Goal: Navigation & Orientation: Find specific page/section

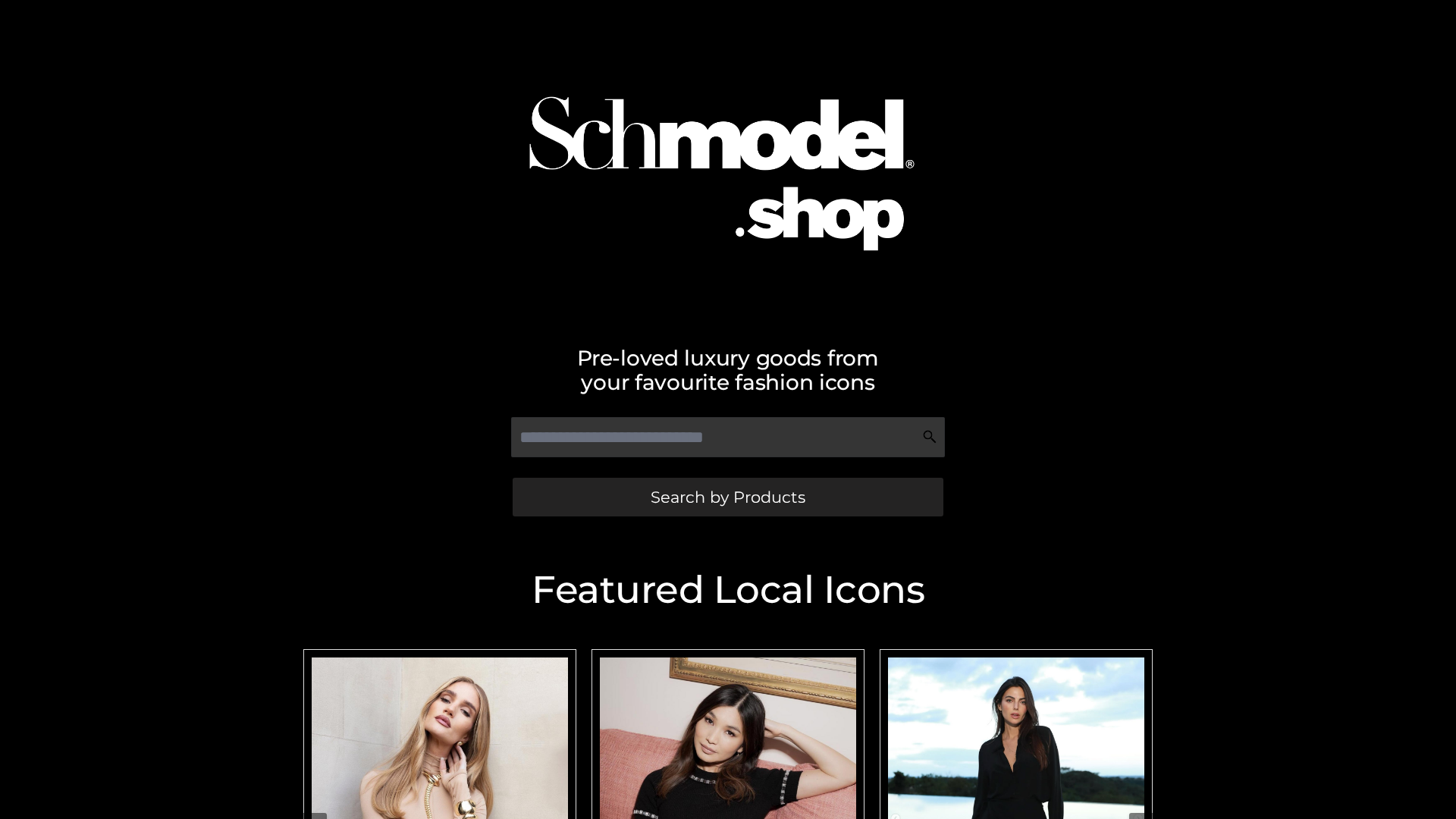
click at [728, 497] on span "Search by Products" at bounding box center [728, 497] width 154 height 16
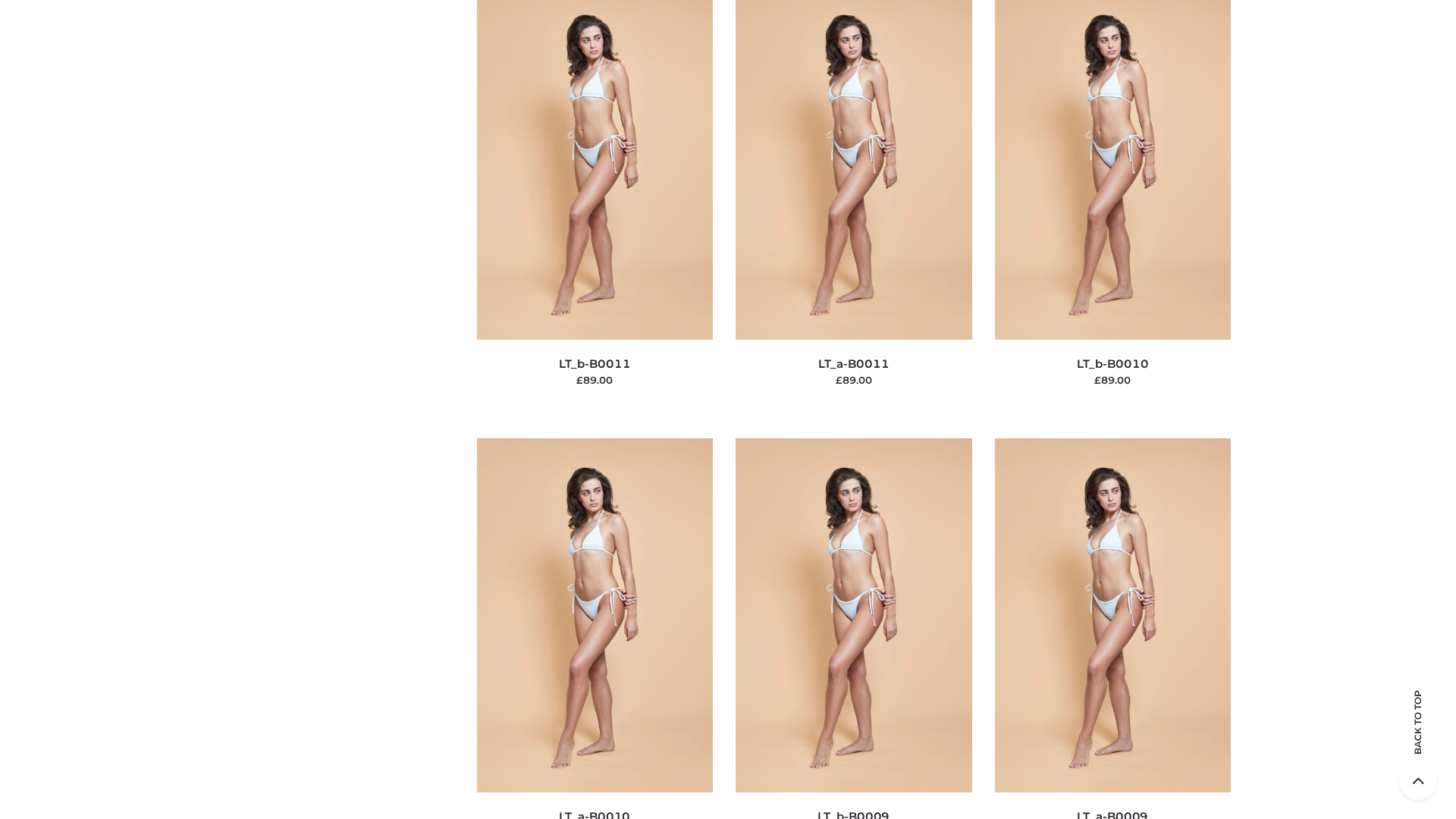
scroll to position [6809, 0]
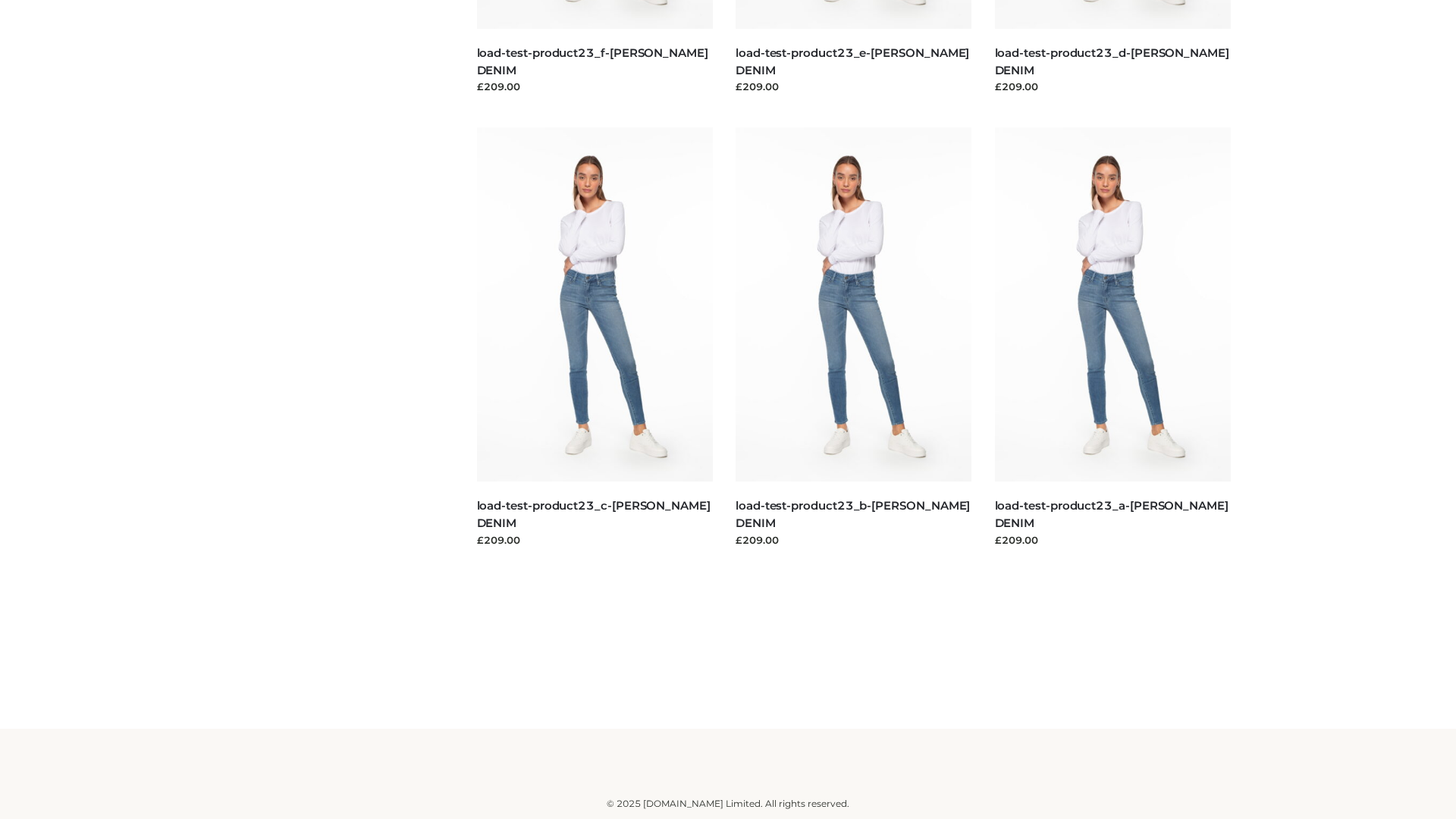
scroll to position [1330, 0]
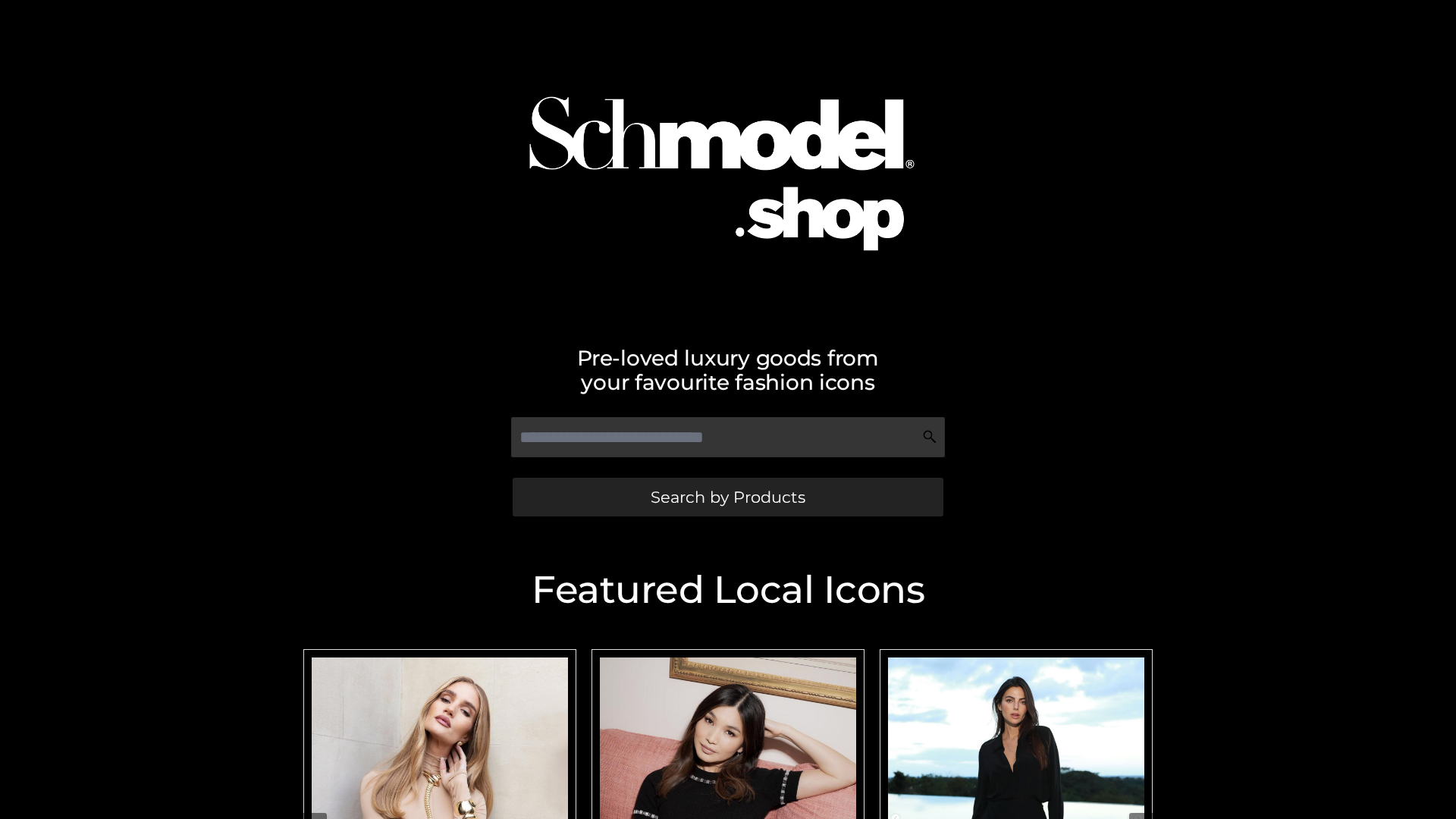
click at [728, 497] on span "Search by Products" at bounding box center [728, 497] width 154 height 16
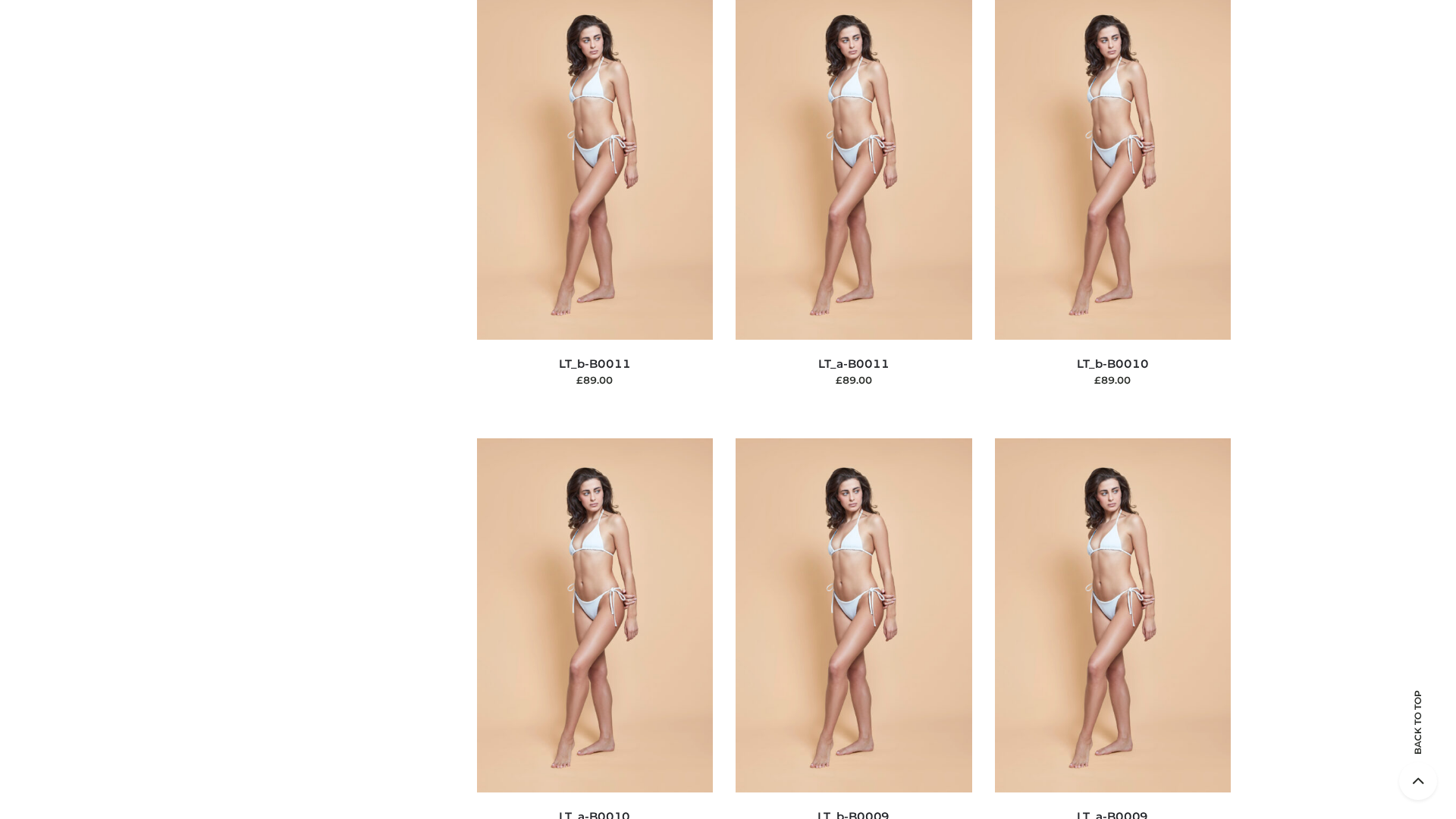
scroll to position [6809, 0]
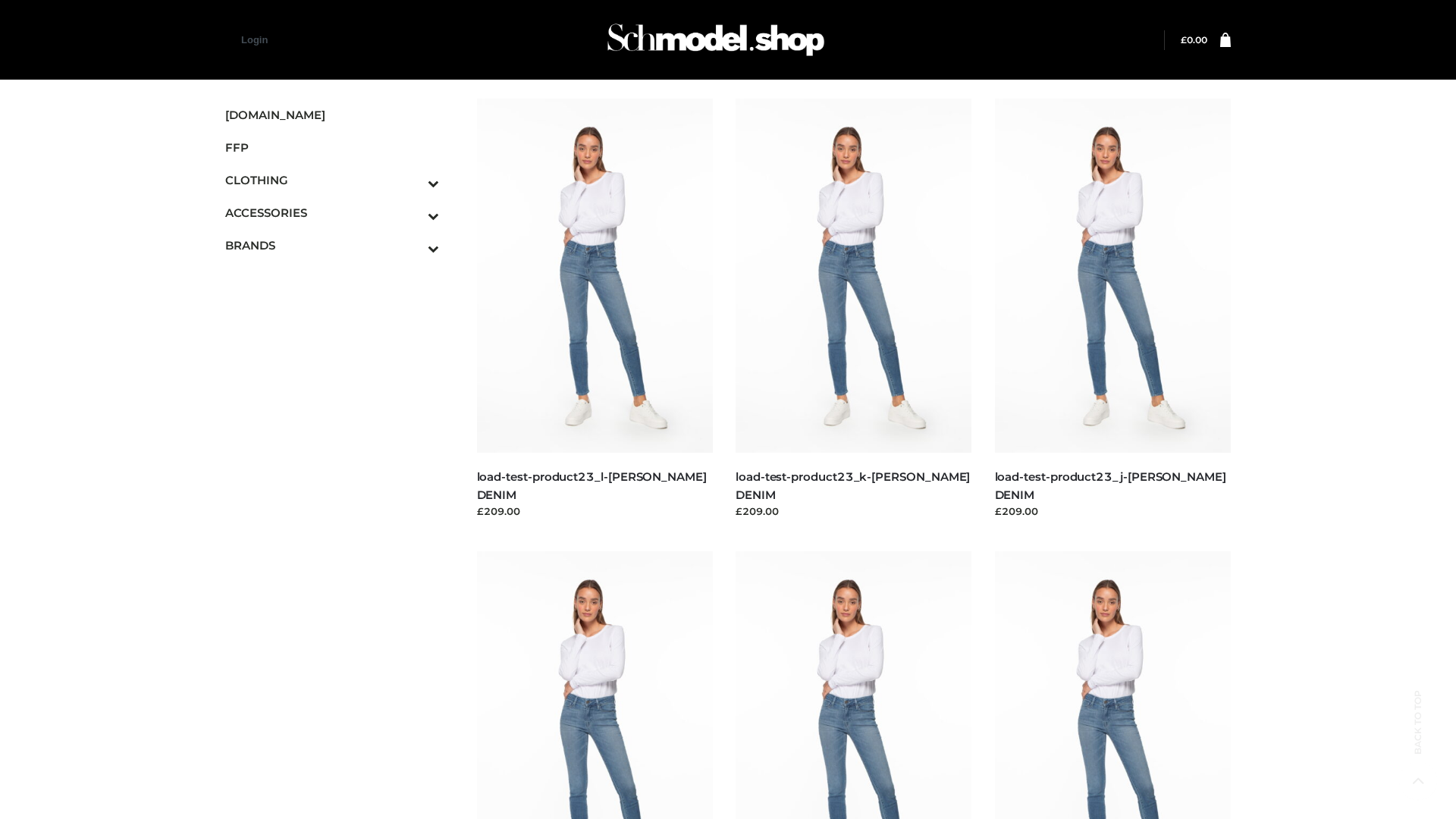
scroll to position [1330, 0]
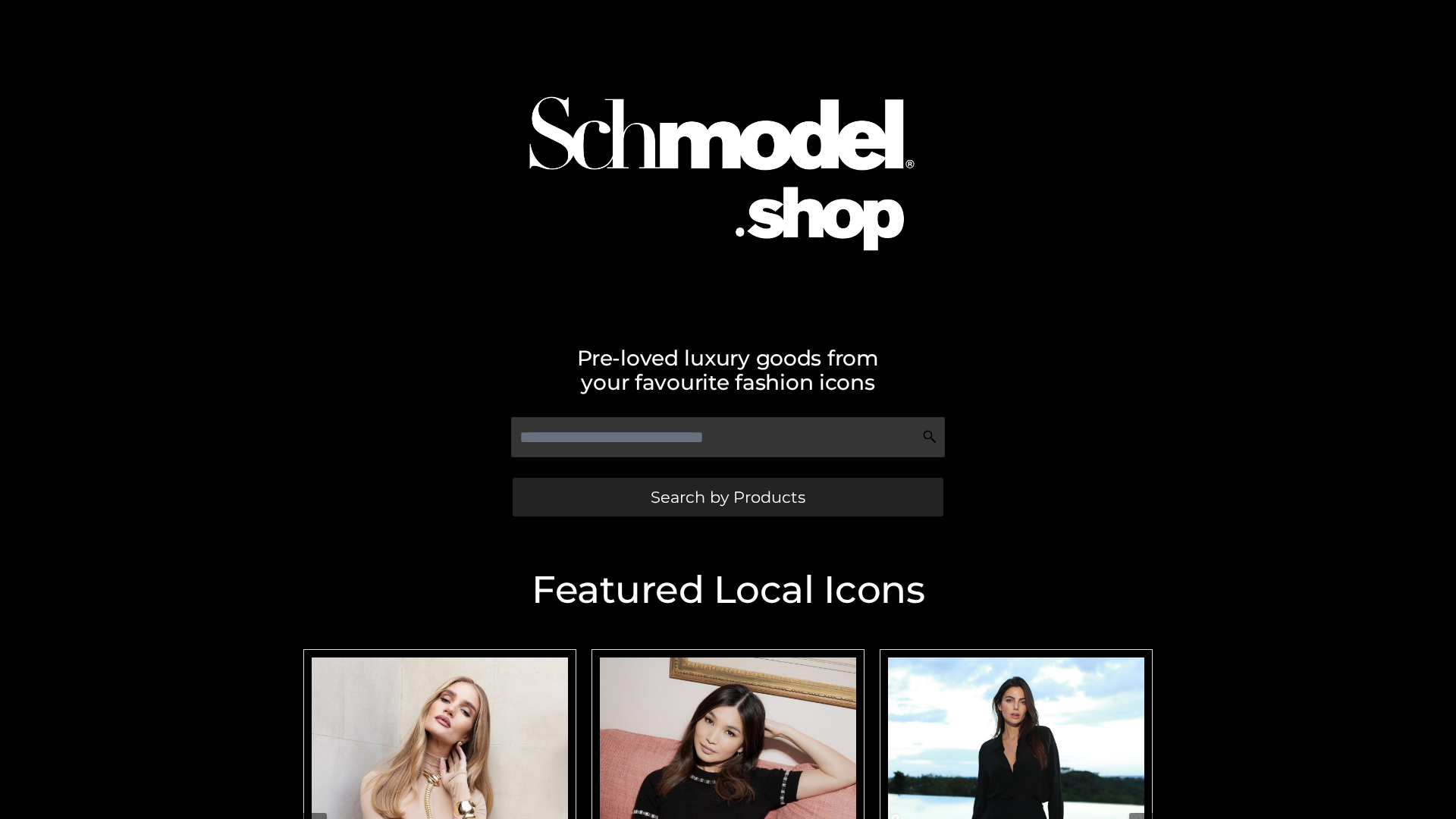
click at [728, 497] on span "Search by Products" at bounding box center [728, 497] width 154 height 16
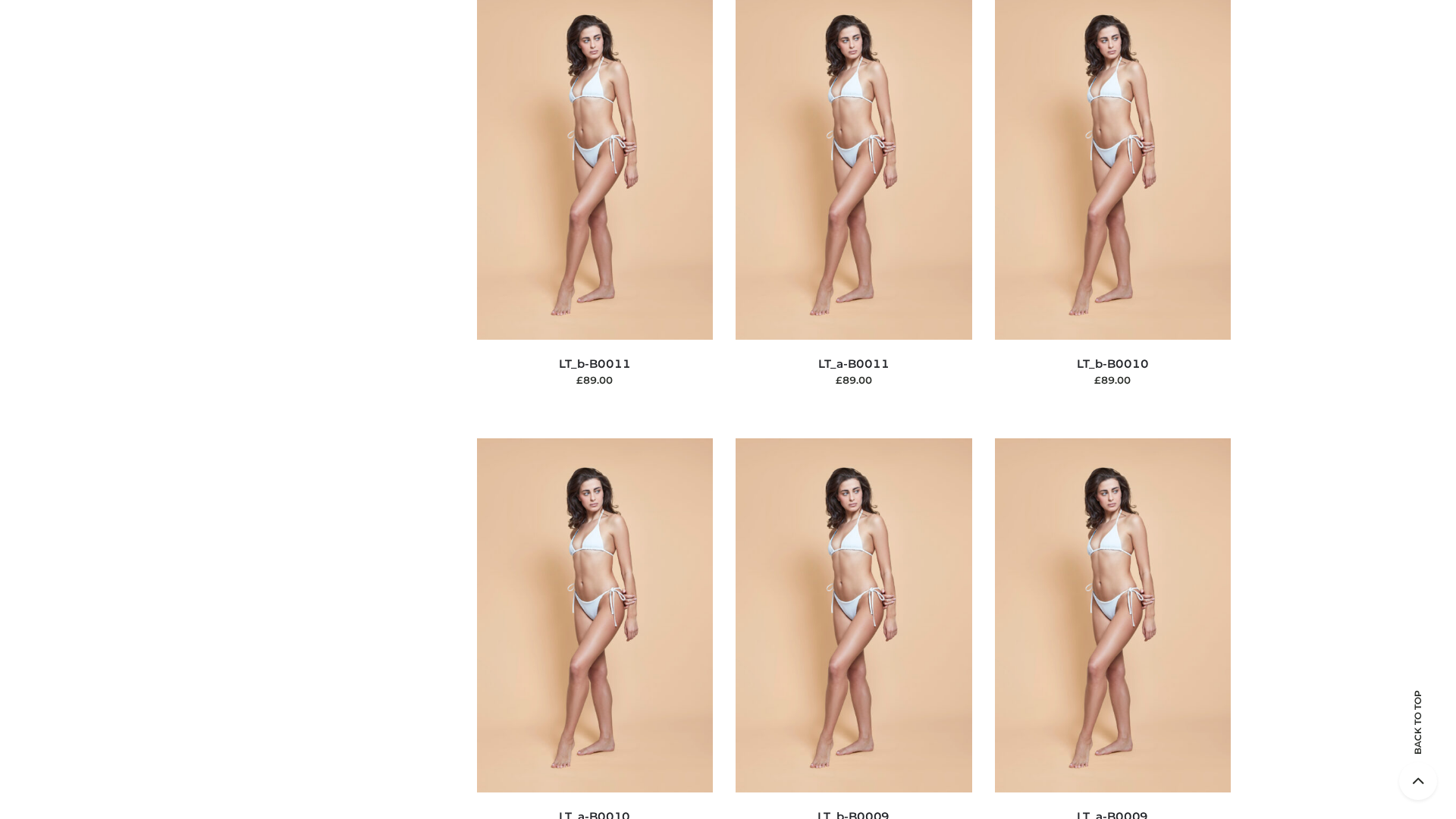
scroll to position [6809, 0]
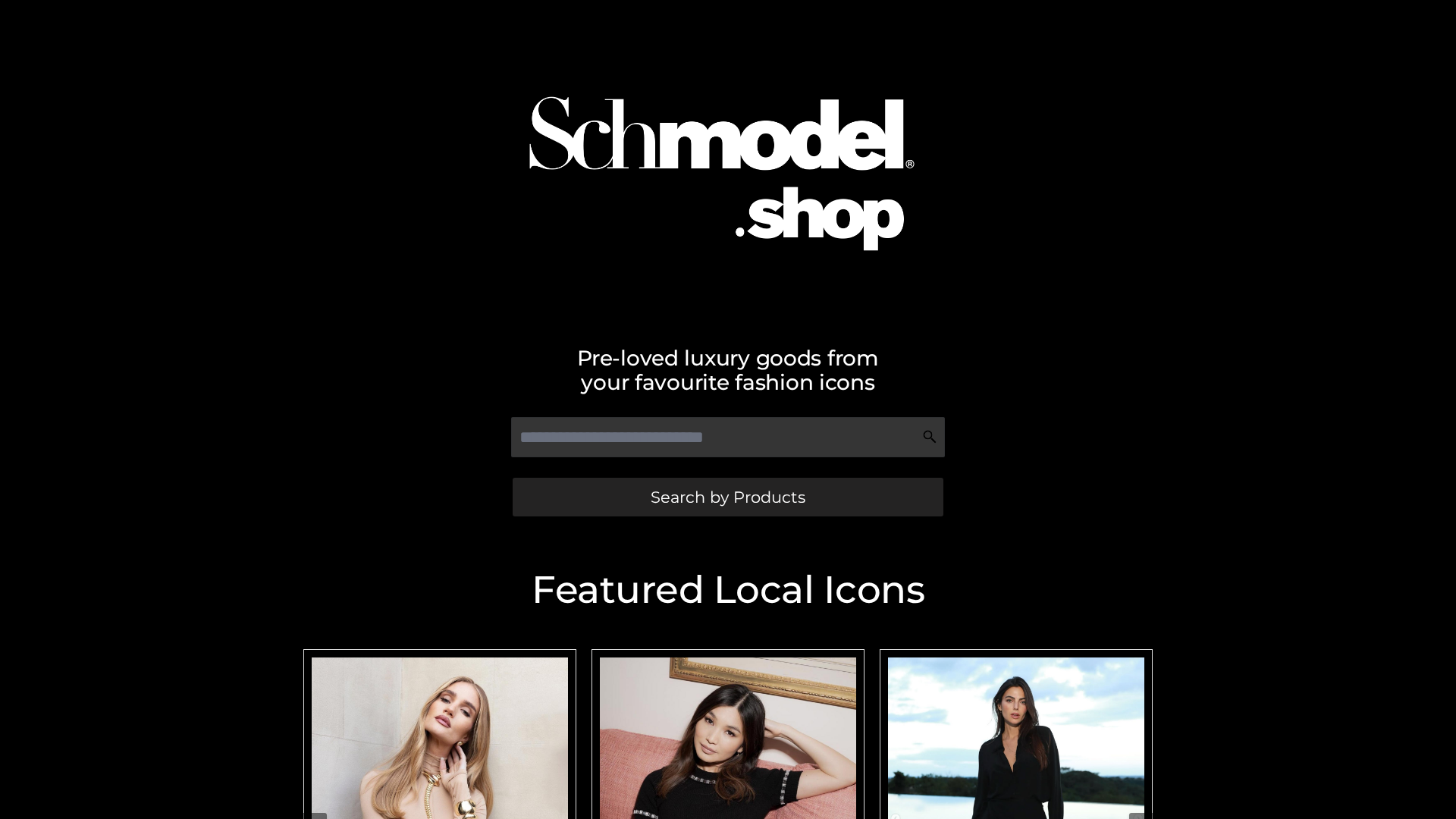
click at [728, 497] on span "Search by Products" at bounding box center [728, 497] width 154 height 16
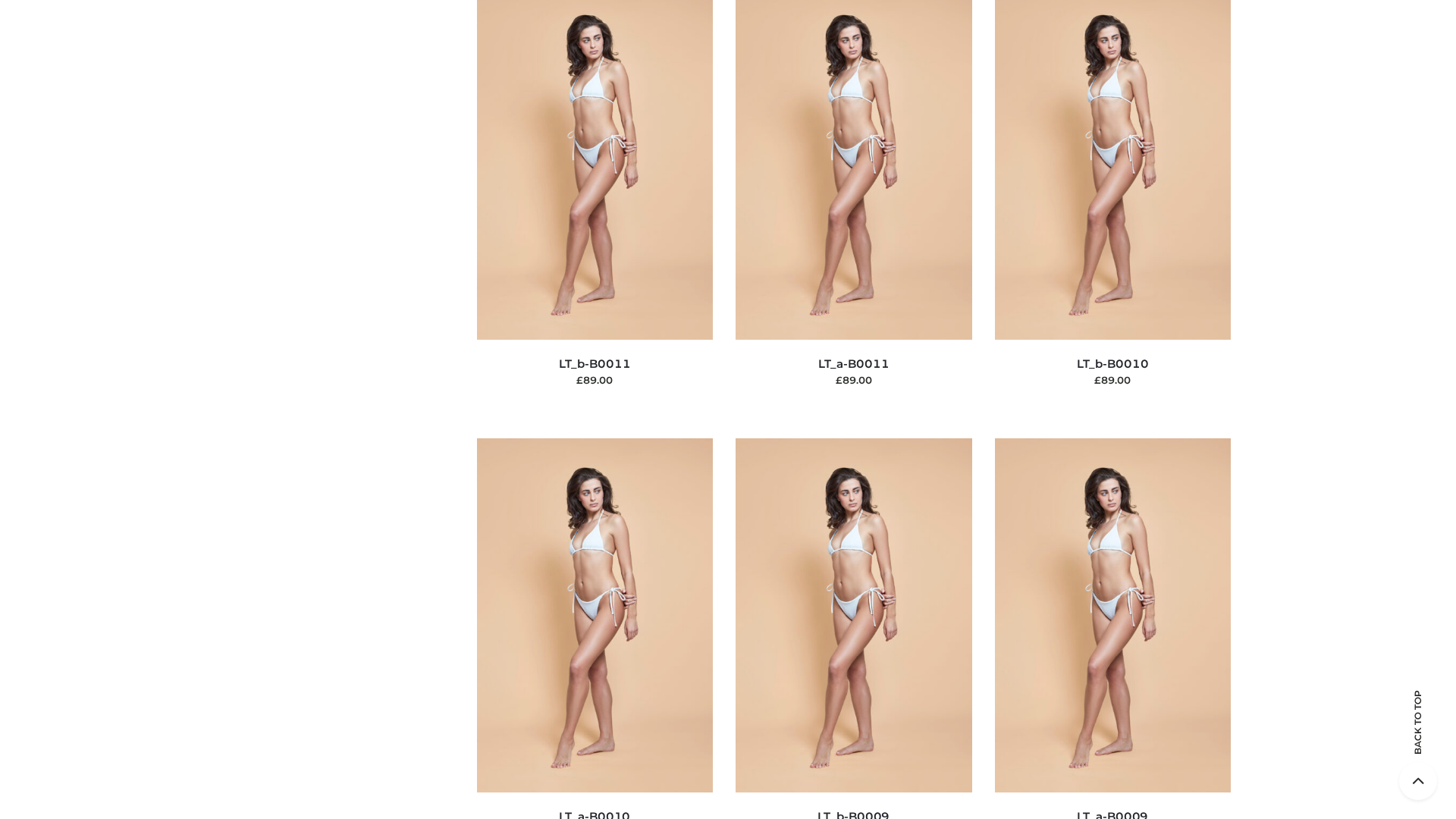
scroll to position [6809, 0]
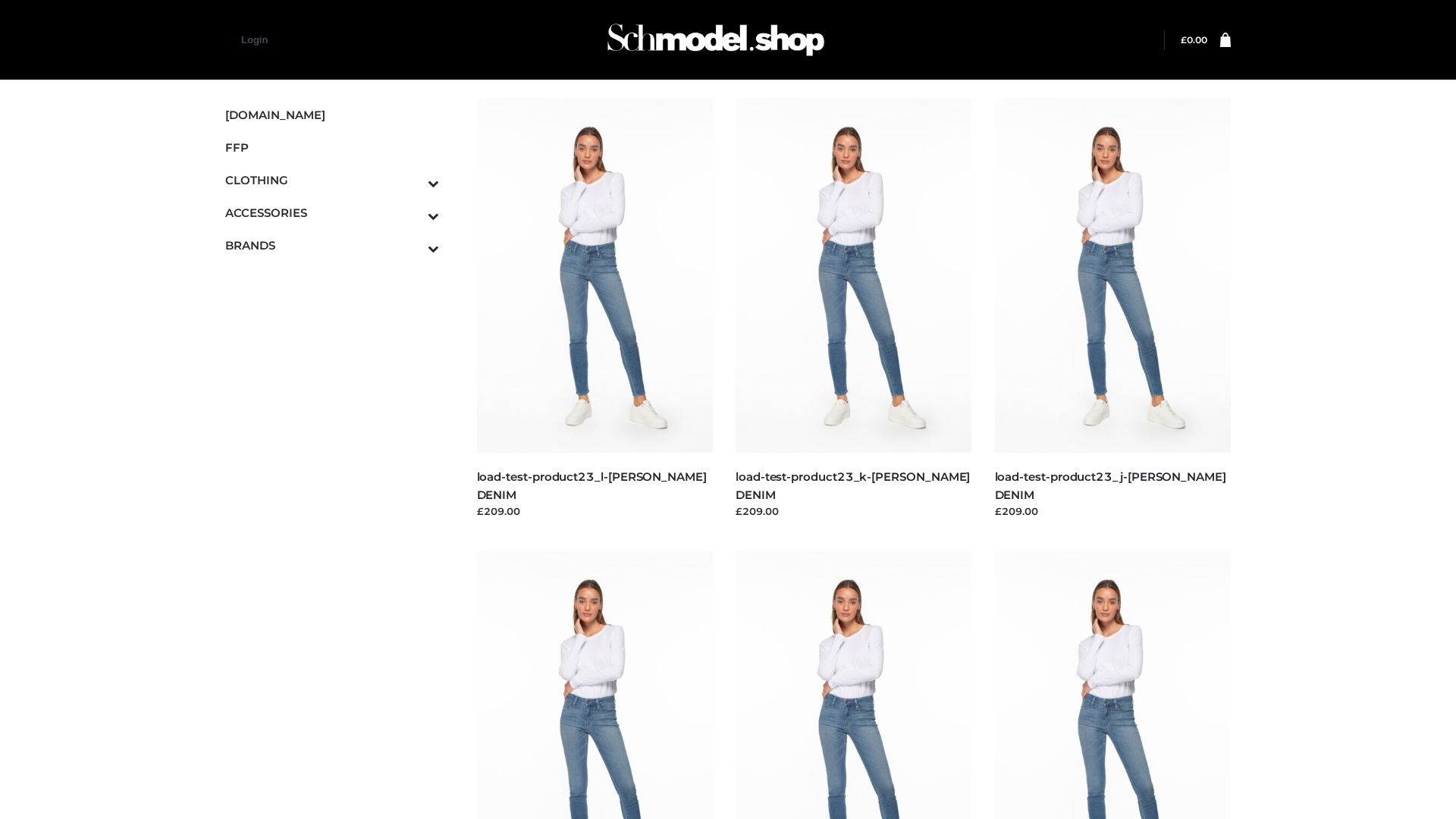
scroll to position [1330, 0]
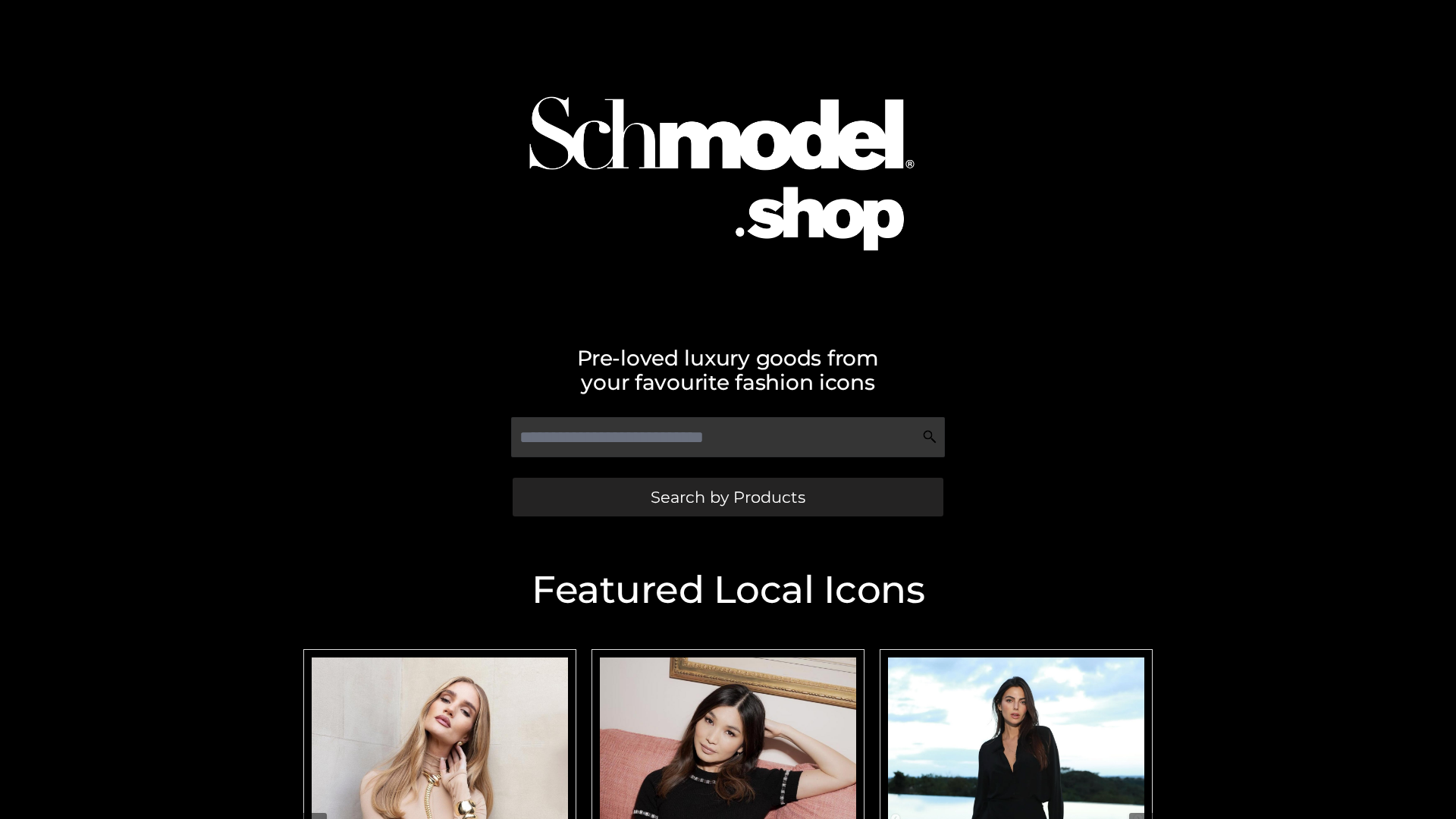
click at [728, 497] on span "Search by Products" at bounding box center [728, 497] width 154 height 16
